Goal: Task Accomplishment & Management: Use online tool/utility

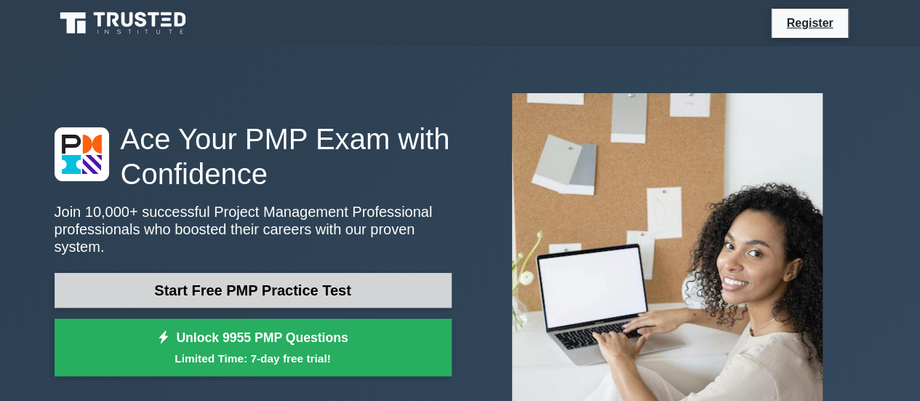
click at [289, 286] on link "Start Free PMP Practice Test" at bounding box center [253, 290] width 397 height 35
